Goal: Navigation & Orientation: Go to known website

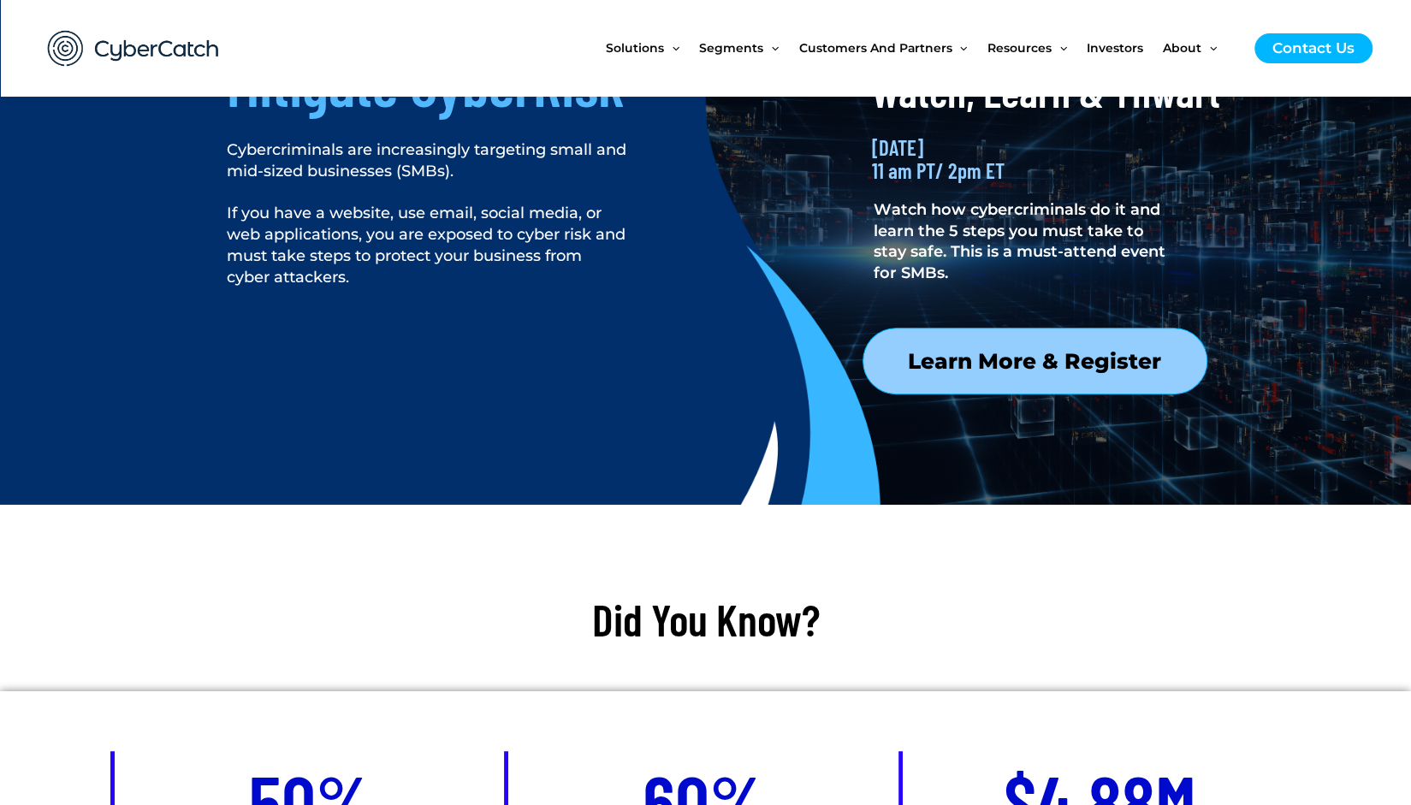
scroll to position [252, 0]
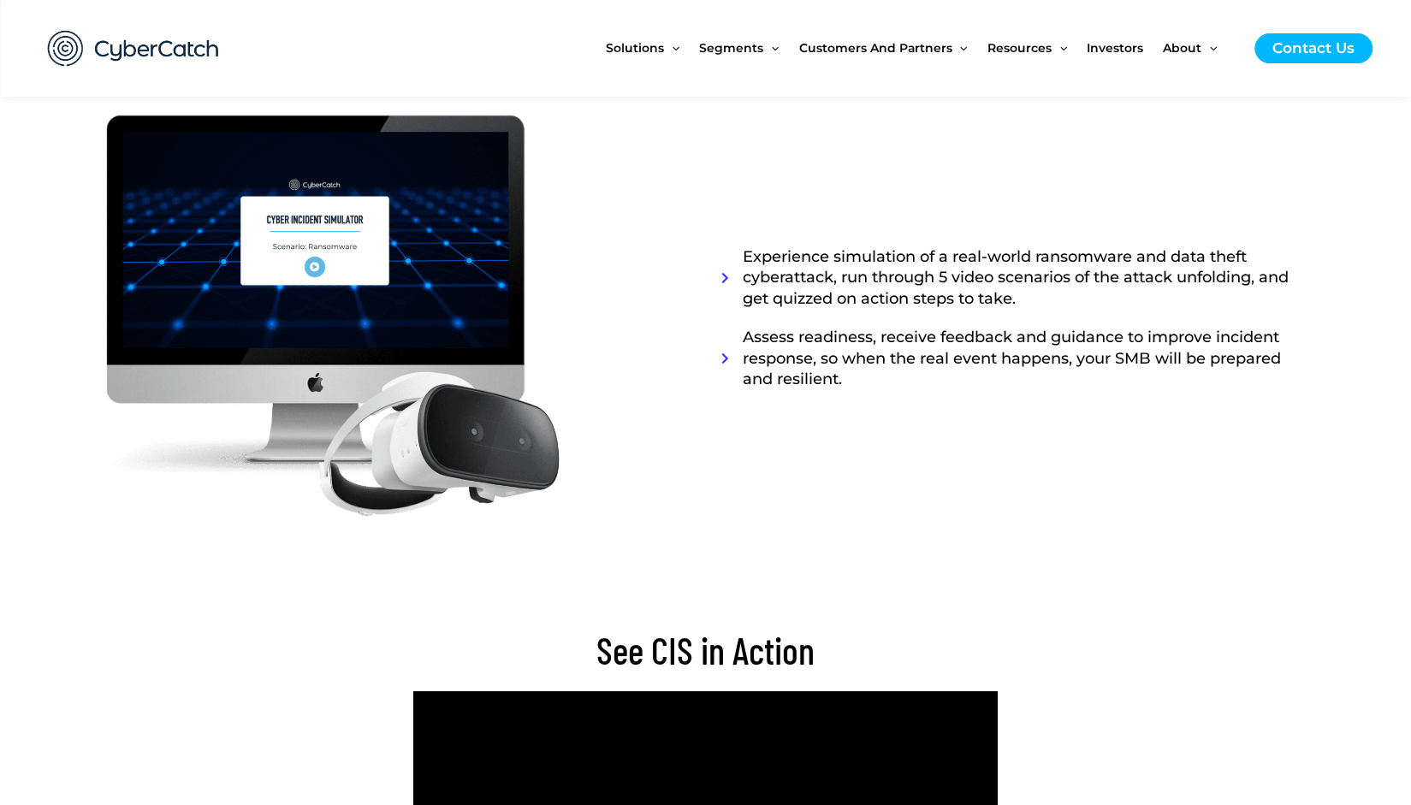
scroll to position [901, 0]
